Goal: Task Accomplishment & Management: Use online tool/utility

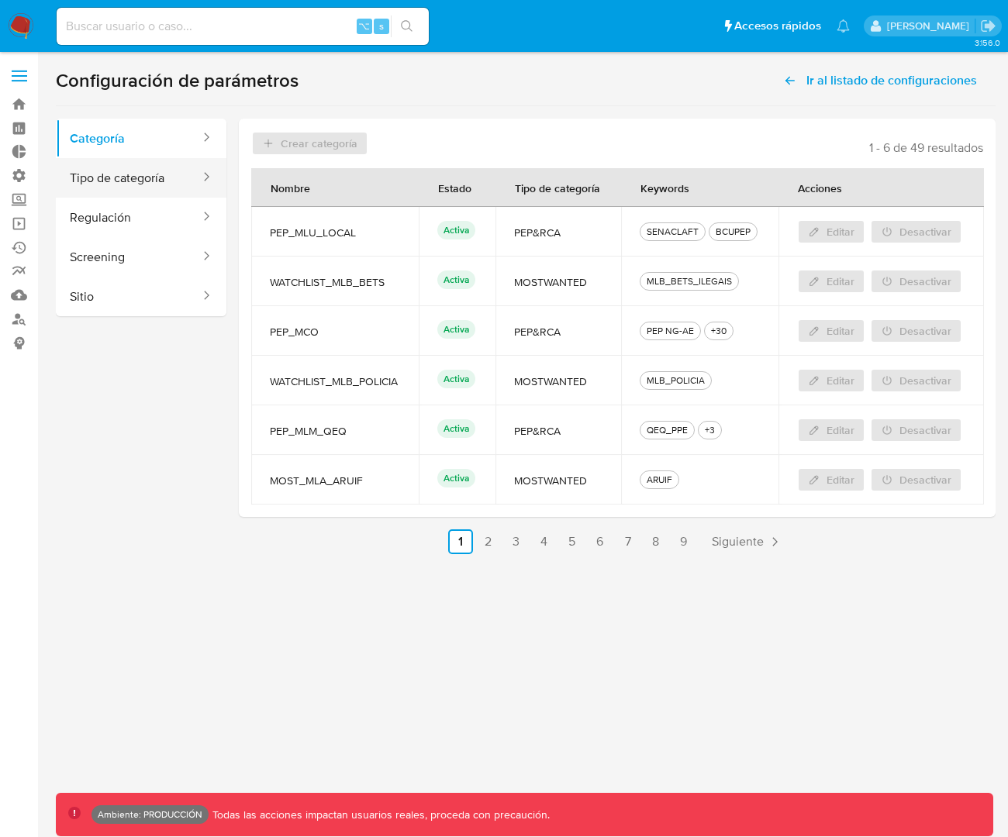
click at [147, 167] on button "Tipo de categoría" at bounding box center [129, 178] width 146 height 40
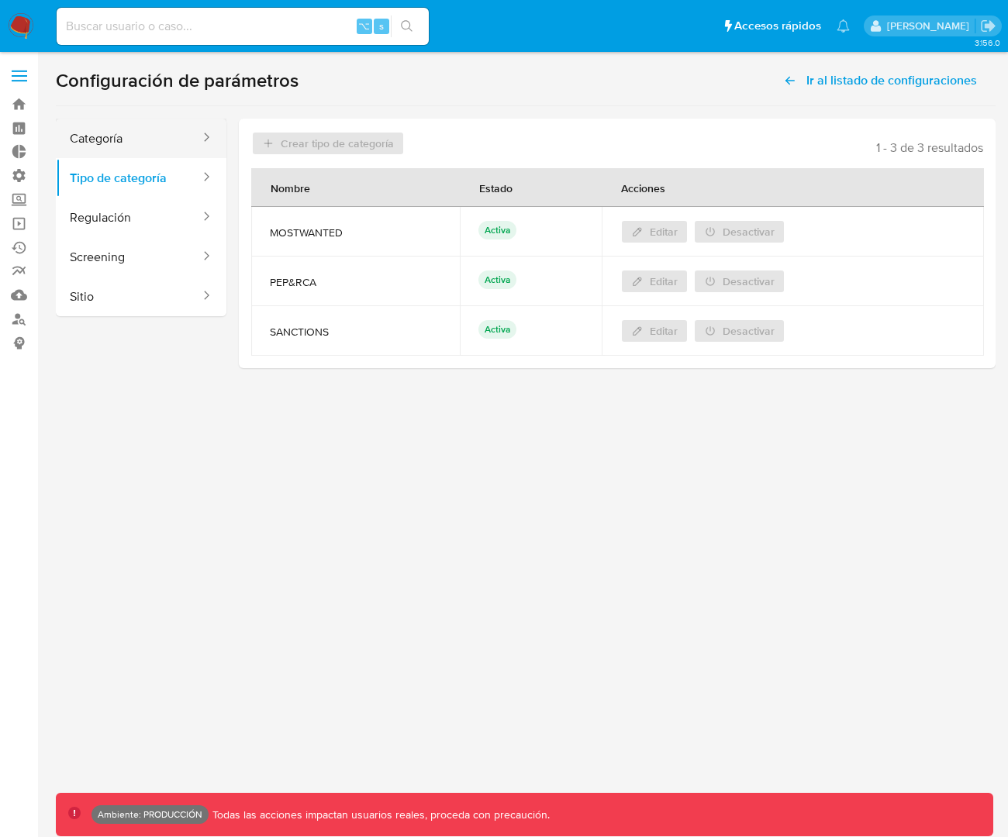
click at [169, 143] on button "Categoría" at bounding box center [129, 139] width 146 height 40
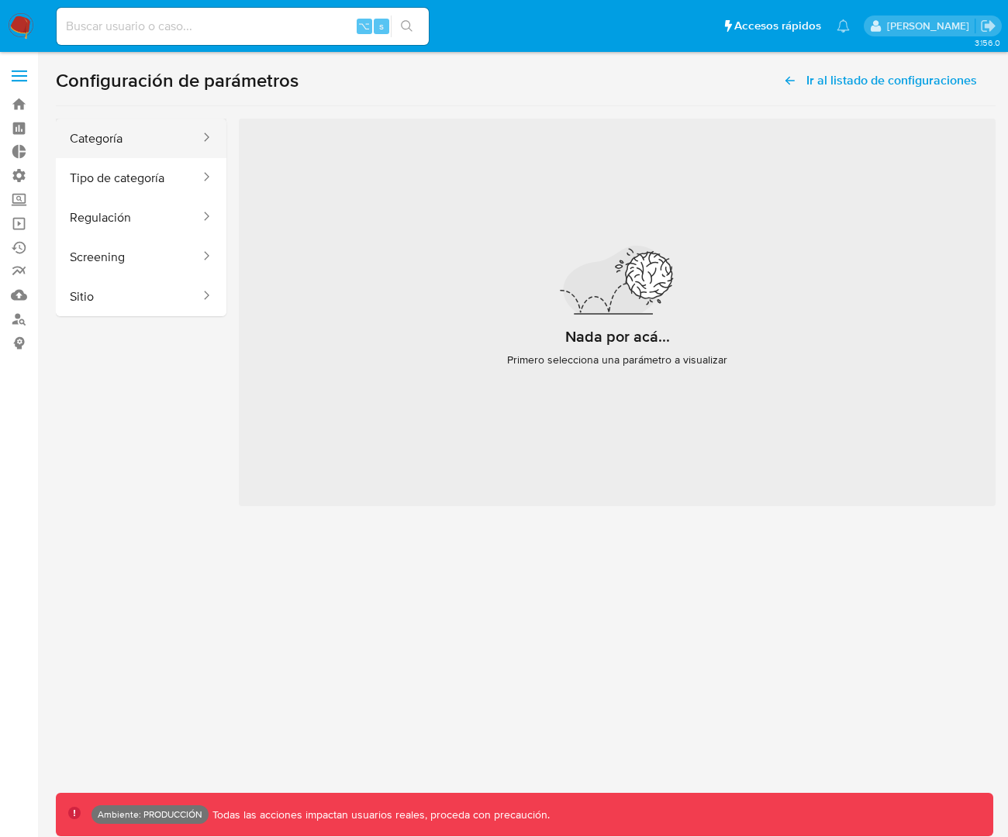
click at [197, 145] on button "Categoría" at bounding box center [129, 139] width 146 height 40
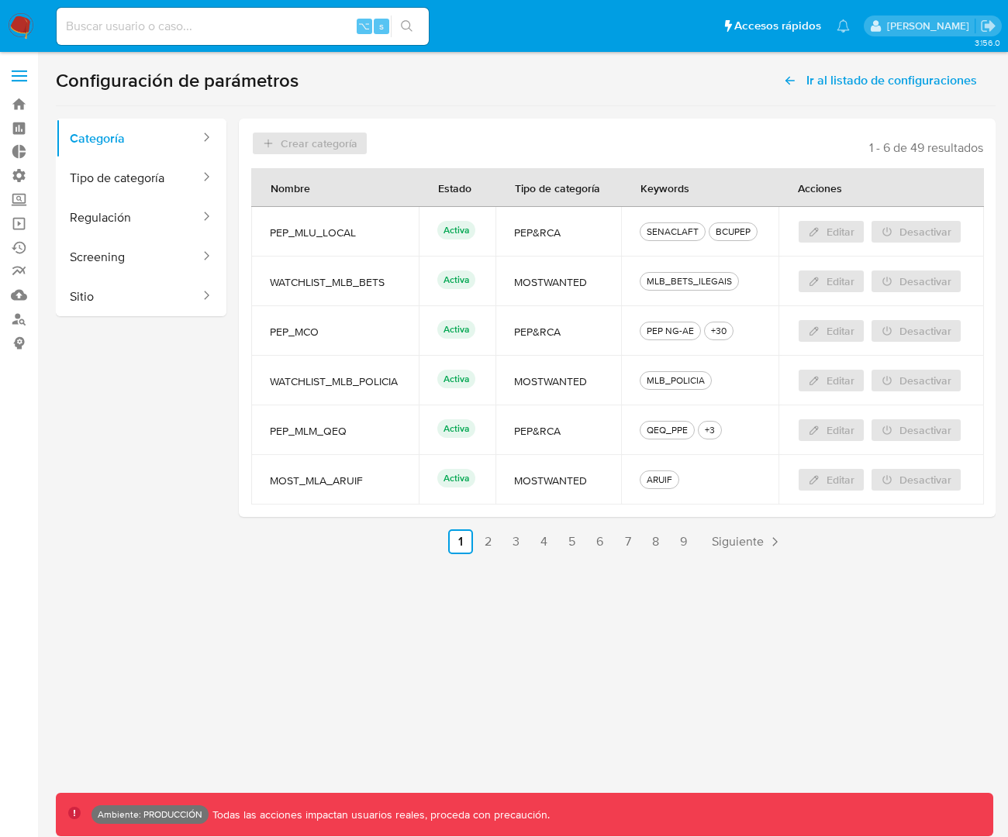
click at [276, 142] on header "Crear categoría 1 - 6 de 49 resultados" at bounding box center [617, 143] width 732 height 25
click at [471, 125] on div "Crear categoría 1 - 6 de 49 resultados Nombre Estado Tipo de categoría Keywords…" at bounding box center [617, 318] width 757 height 399
click at [353, 143] on span "Crear categoría" at bounding box center [319, 143] width 77 height 25
click at [323, 143] on span "Crear categoría" at bounding box center [319, 143] width 77 height 25
click at [313, 141] on span "Crear categoría" at bounding box center [319, 143] width 77 height 25
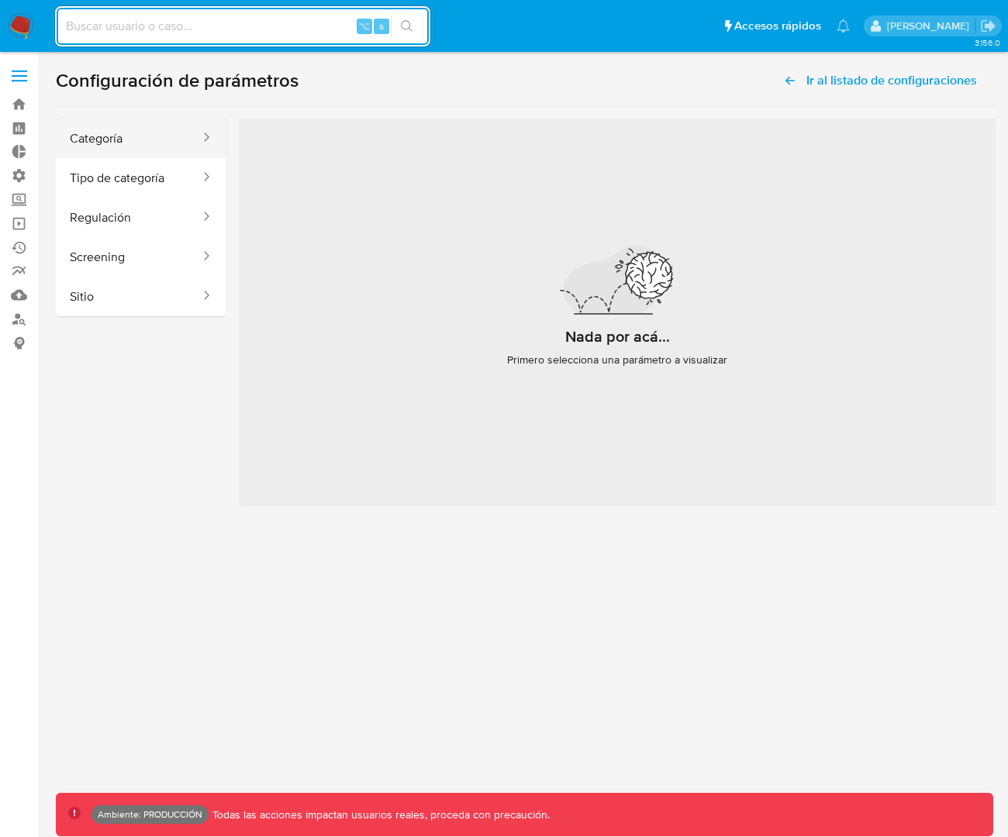
click at [144, 150] on button "Categoría" at bounding box center [129, 139] width 146 height 40
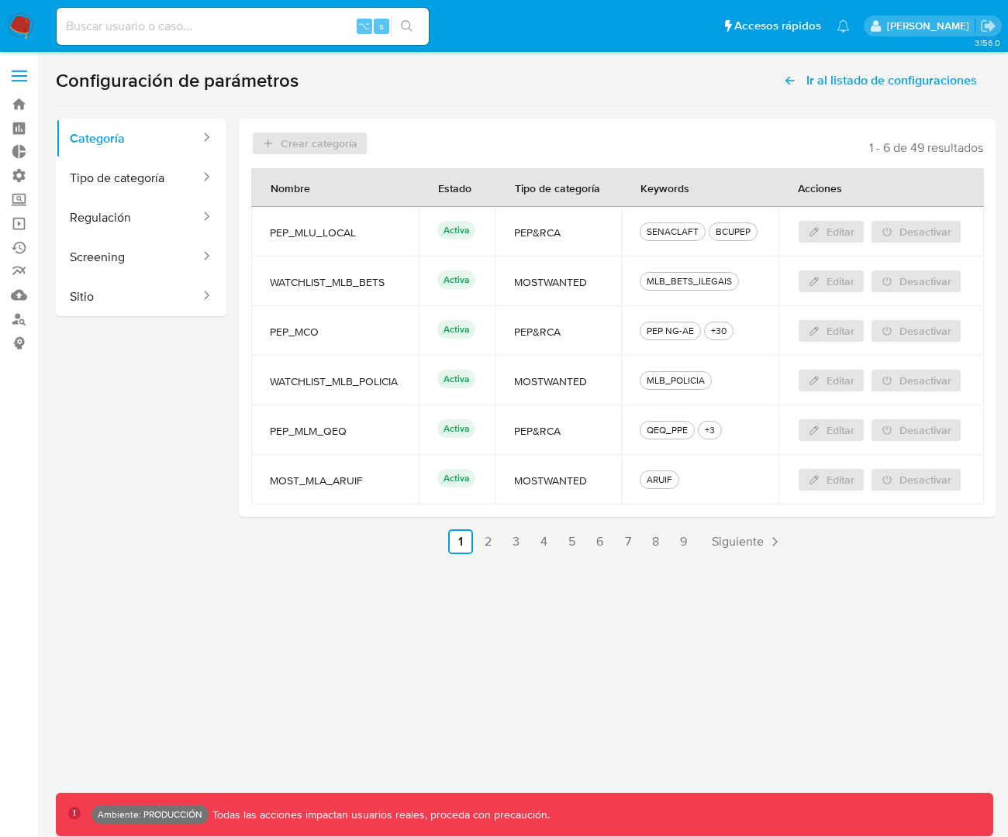
click at [887, 27] on p "[PERSON_NAME]" at bounding box center [931, 26] width 88 height 15
